Goal: Navigation & Orientation: Understand site structure

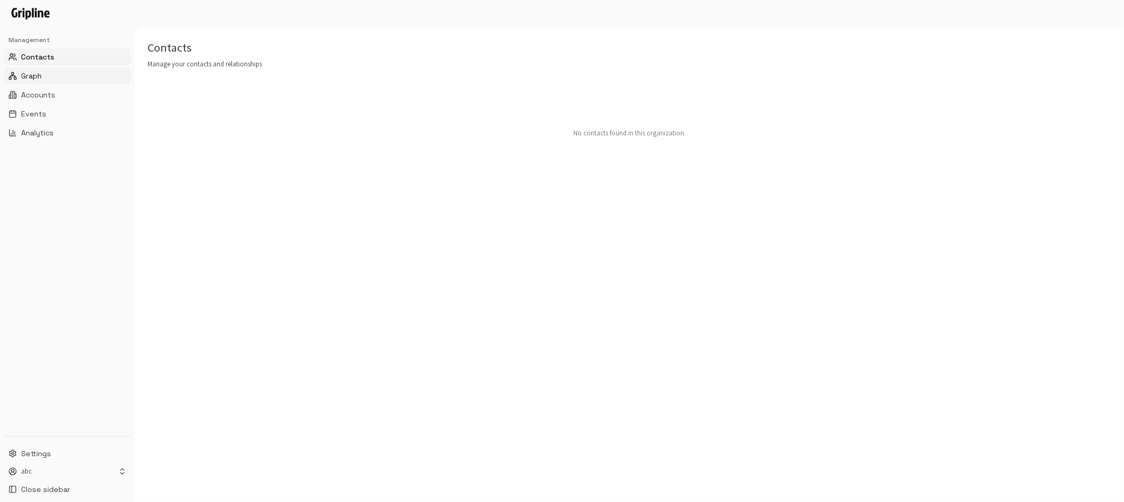
click at [41, 77] on span "Graph" at bounding box center [31, 76] width 21 height 11
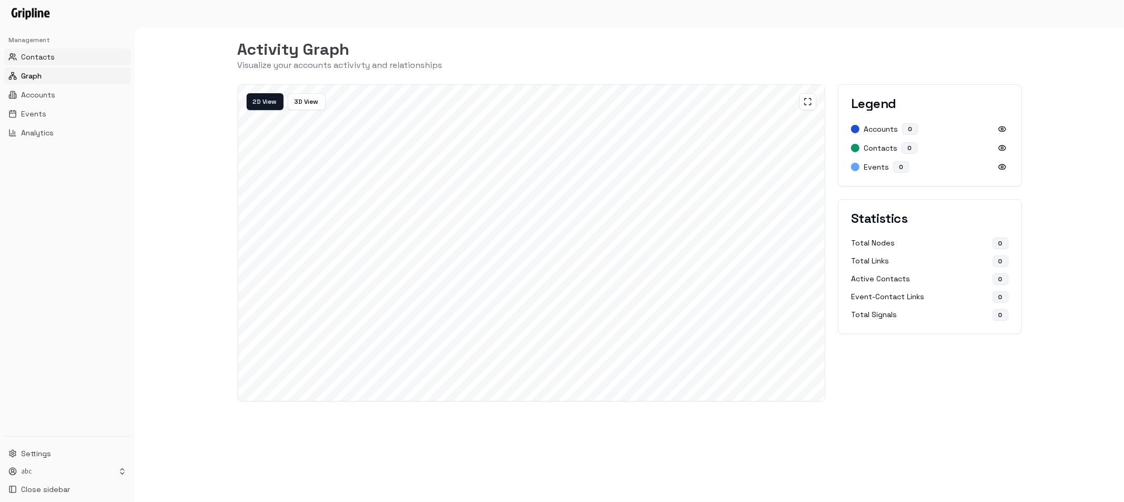
click at [59, 57] on button "Contacts" at bounding box center [67, 56] width 126 height 17
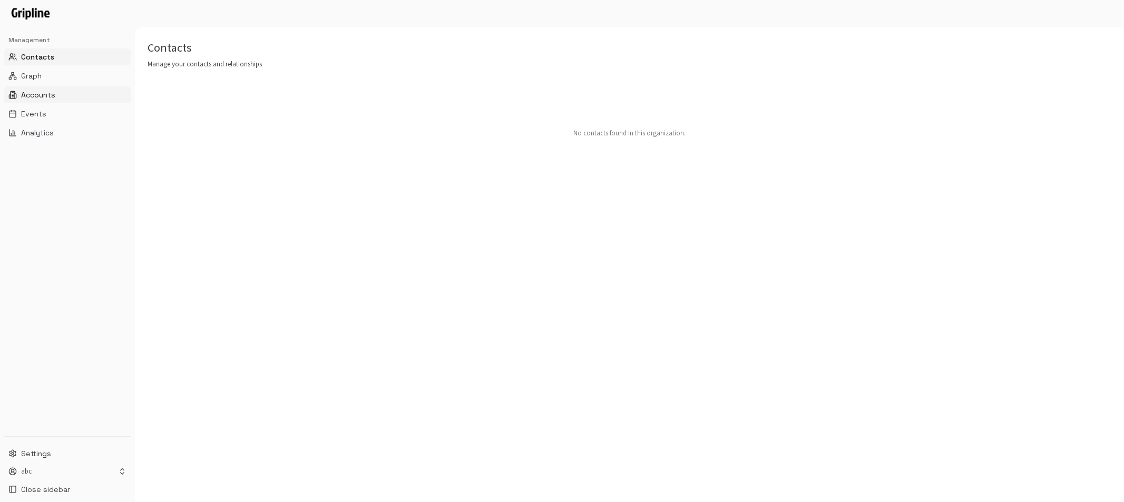
click at [38, 90] on span "Accounts" at bounding box center [38, 95] width 34 height 11
click at [40, 132] on span "Analytics" at bounding box center [37, 132] width 33 height 11
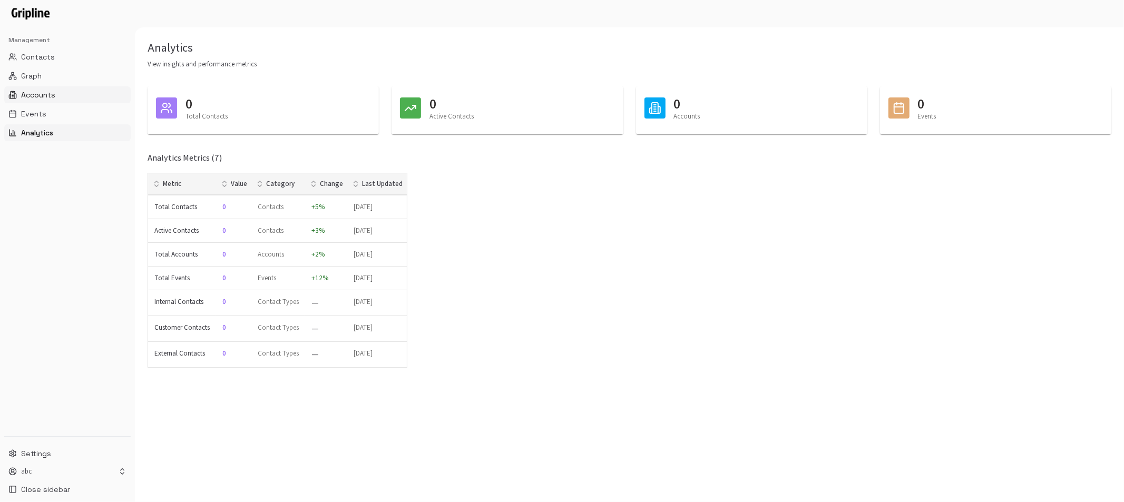
click at [57, 94] on button "Accounts" at bounding box center [67, 94] width 126 height 17
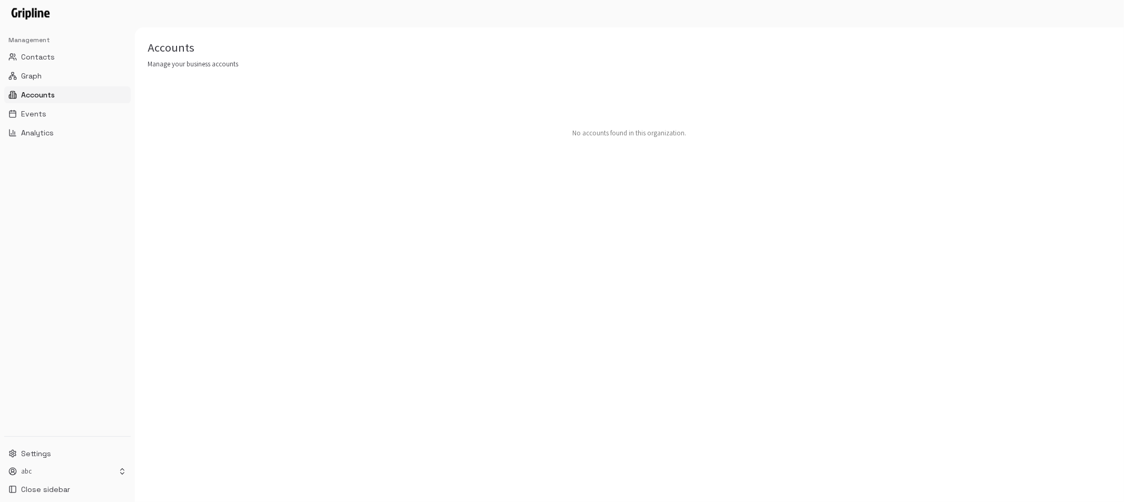
click at [278, 204] on div "Accounts Manage your business accounts No accounts found in this organization." at bounding box center [629, 264] width 989 height 475
click at [40, 75] on span "Graph" at bounding box center [31, 76] width 21 height 11
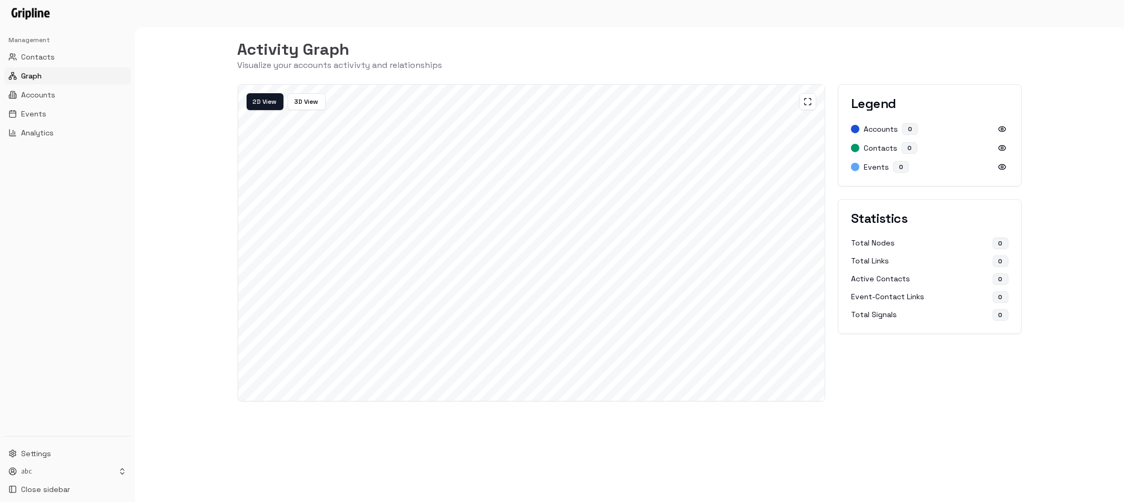
click at [193, 363] on div "Activity Graph Visualize your accounts activivty and relationships 2D View 3D V…" at bounding box center [629, 264] width 989 height 475
